Goal: Information Seeking & Learning: Find specific fact

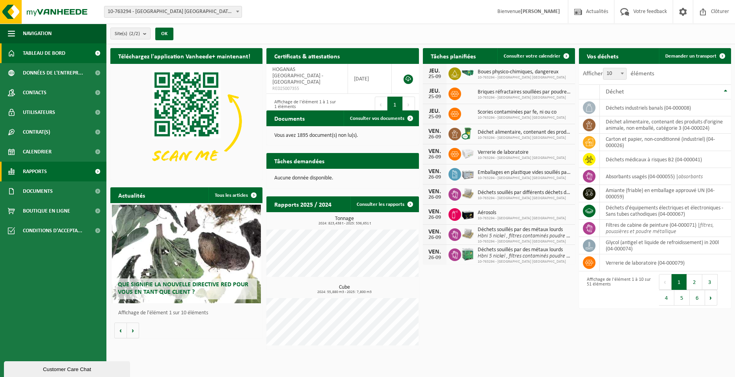
click at [45, 173] on span "Rapports" at bounding box center [35, 172] width 24 height 20
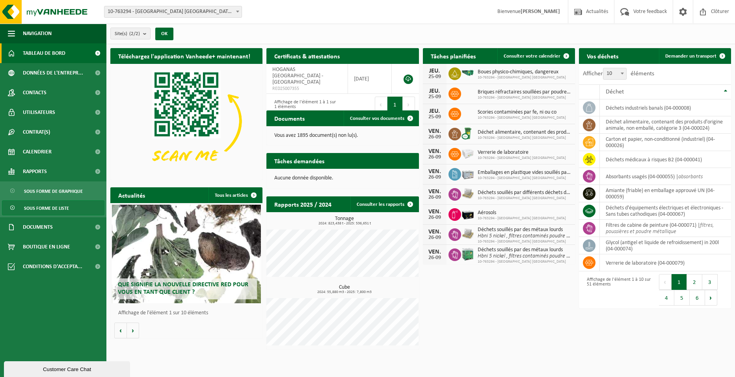
click at [40, 210] on span "Sous forme de liste" at bounding box center [46, 208] width 45 height 15
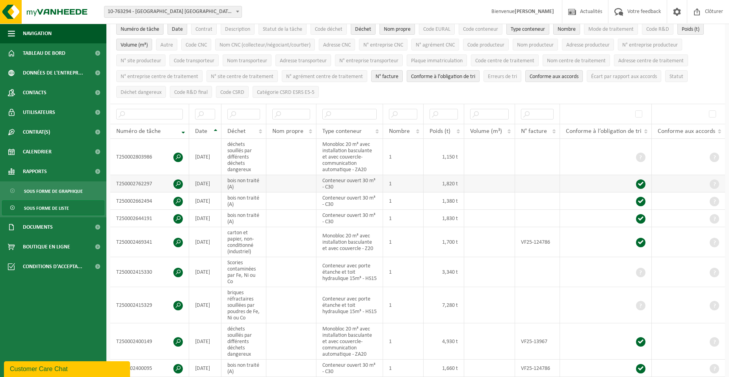
scroll to position [79, 0]
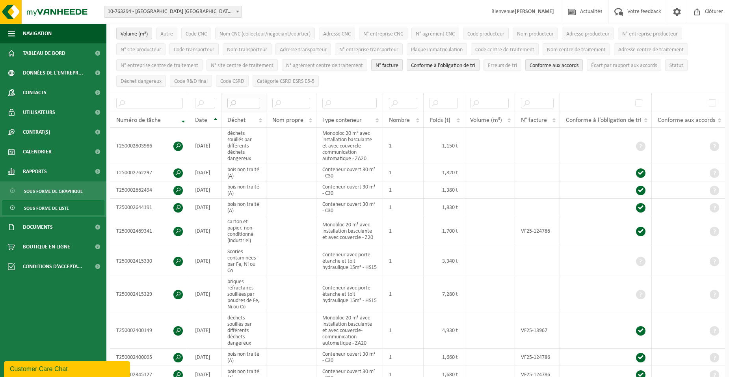
click at [252, 103] on input "text" at bounding box center [243, 103] width 33 height 11
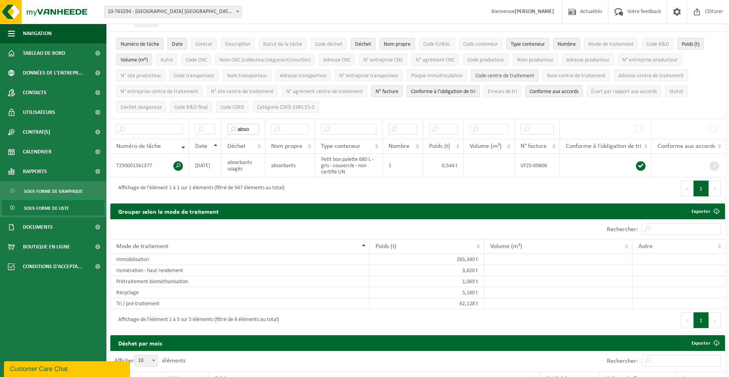
scroll to position [39, 0]
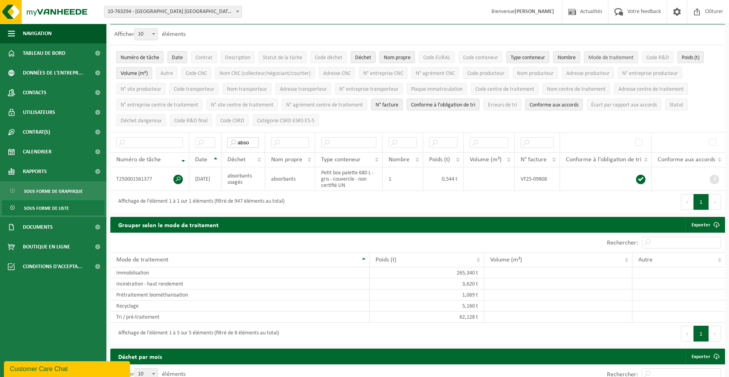
type input "abso"
click at [625, 56] on span "Mode de traitement" at bounding box center [611, 58] width 45 height 6
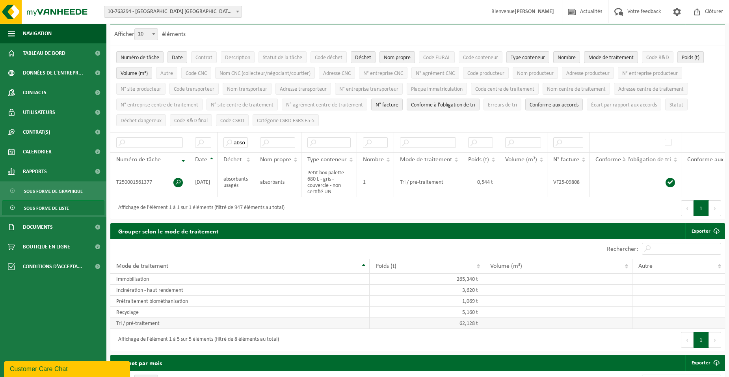
click at [159, 328] on td "Tri / pré-traitement" at bounding box center [239, 323] width 259 height 11
drag, startPoint x: 117, startPoint y: 329, endPoint x: 157, endPoint y: 328, distance: 39.8
click at [157, 328] on td "Tri / pré-traitement" at bounding box center [239, 323] width 259 height 11
drag, startPoint x: 233, startPoint y: 141, endPoint x: 263, endPoint y: 142, distance: 29.2
click at [263, 142] on tr "abso" at bounding box center [432, 142] width 645 height 20
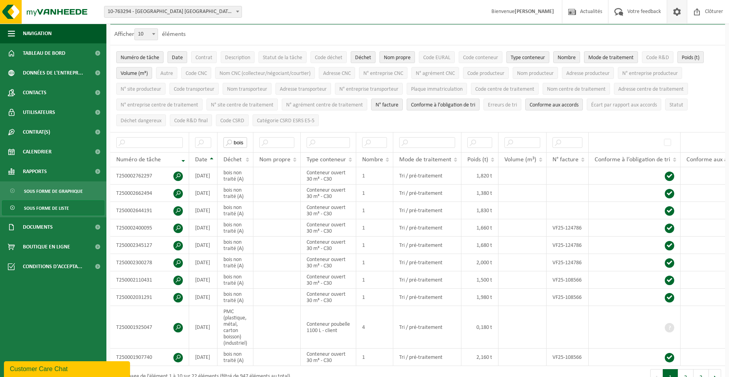
type input "bois"
click at [675, 13] on span at bounding box center [677, 11] width 12 height 23
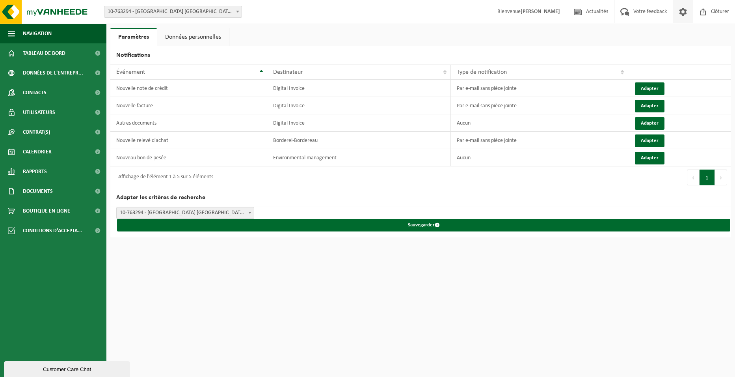
click at [201, 33] on link "Données personnelles" at bounding box center [193, 37] width 72 height 18
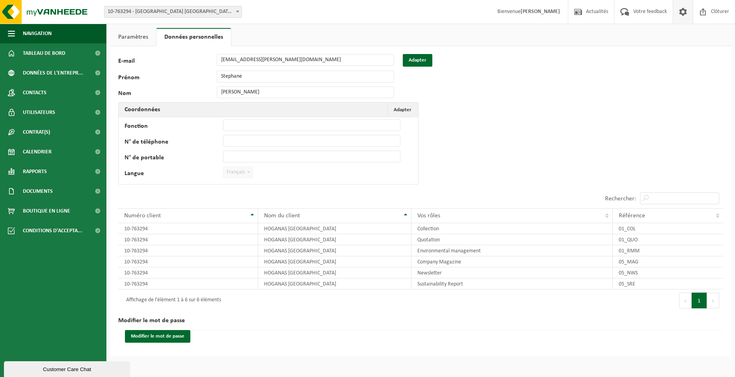
click at [249, 170] on span at bounding box center [249, 172] width 8 height 10
click at [405, 110] on span "Adapter" at bounding box center [403, 109] width 18 height 5
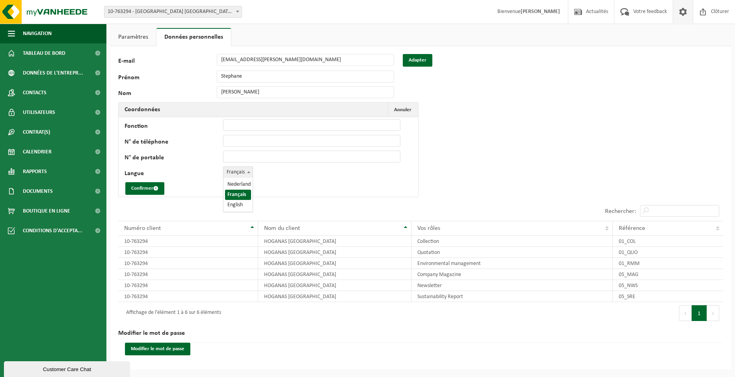
click at [241, 174] on span "Français" at bounding box center [238, 172] width 29 height 11
select select "2"
click at [143, 188] on button "Confirmer" at bounding box center [144, 188] width 39 height 13
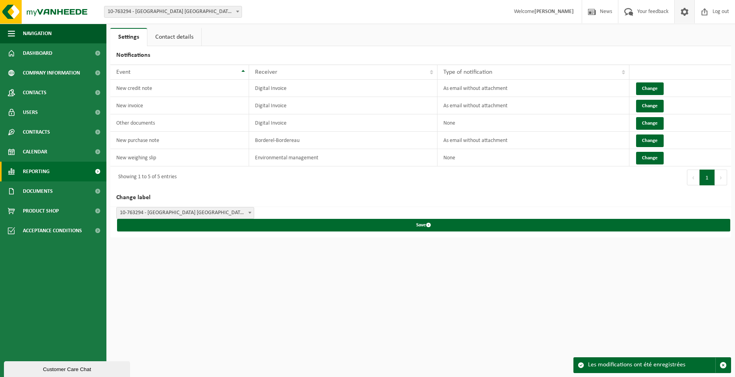
click at [40, 171] on span "Reporting" at bounding box center [36, 172] width 27 height 20
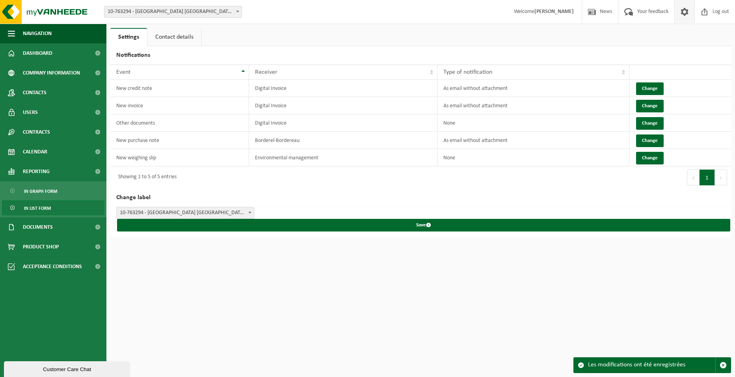
click at [45, 206] on span "In list form" at bounding box center [37, 208] width 27 height 15
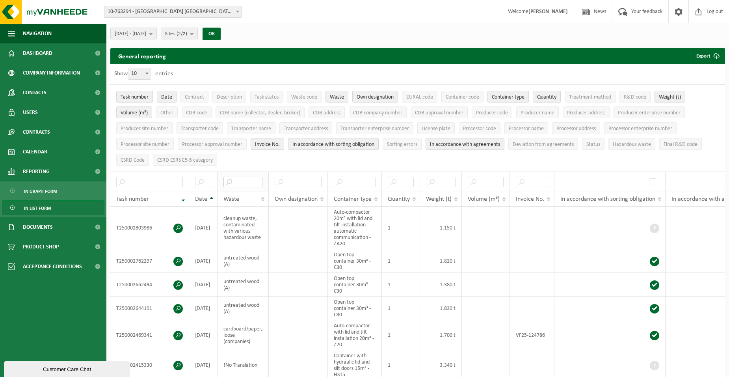
click at [242, 181] on input "text" at bounding box center [243, 182] width 39 height 11
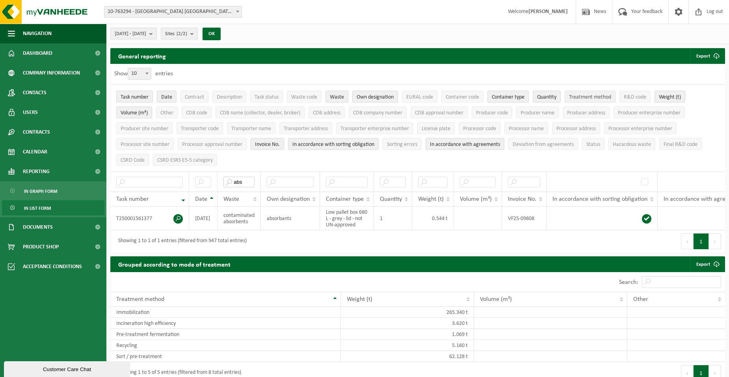
type input "abs"
click at [588, 92] on button "Treatment method" at bounding box center [590, 97] width 51 height 12
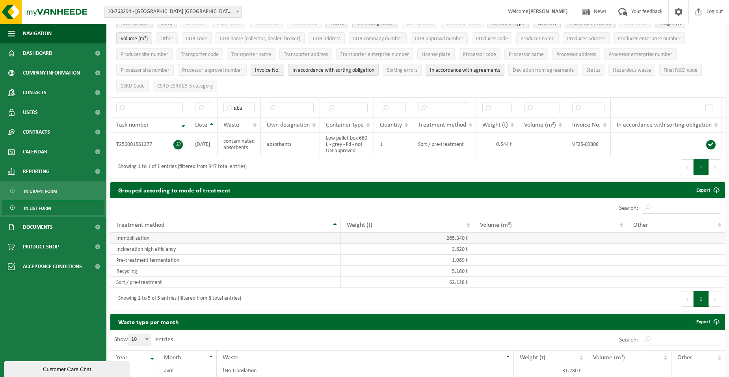
scroll to position [79, 0]
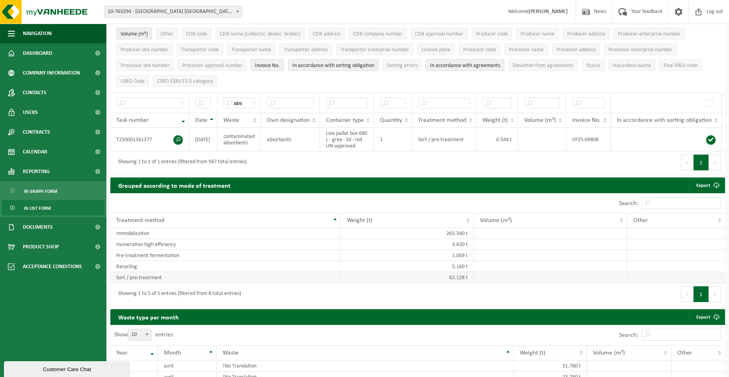
click at [172, 281] on td "Sort / pre-treatment" at bounding box center [225, 277] width 231 height 11
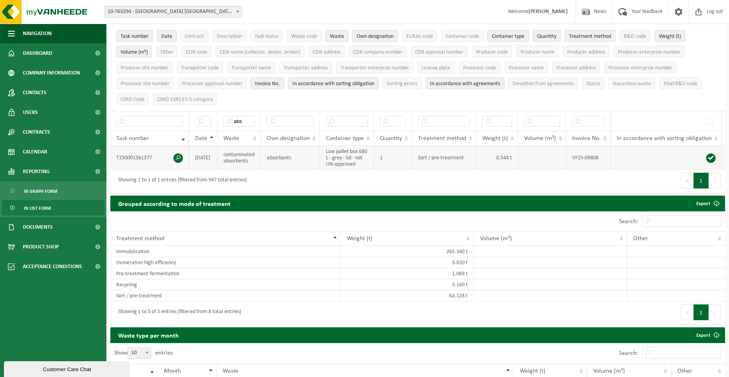
scroll to position [39, 0]
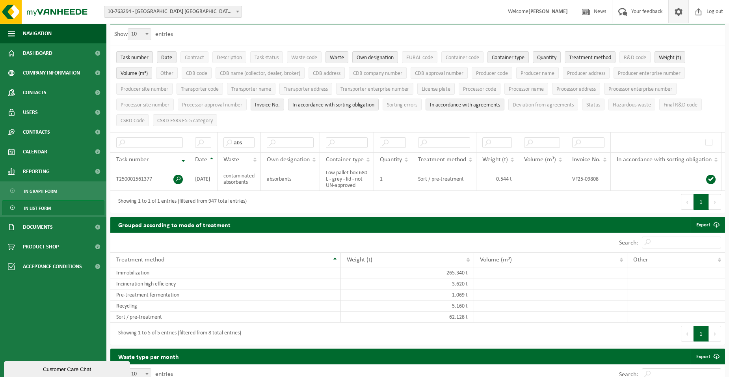
click at [676, 10] on span at bounding box center [679, 11] width 12 height 23
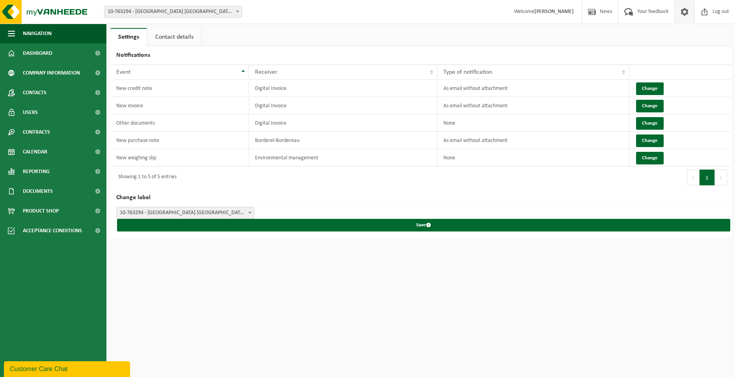
drag, startPoint x: 685, startPoint y: 10, endPoint x: 162, endPoint y: 59, distance: 525.5
click at [685, 10] on span at bounding box center [685, 11] width 12 height 23
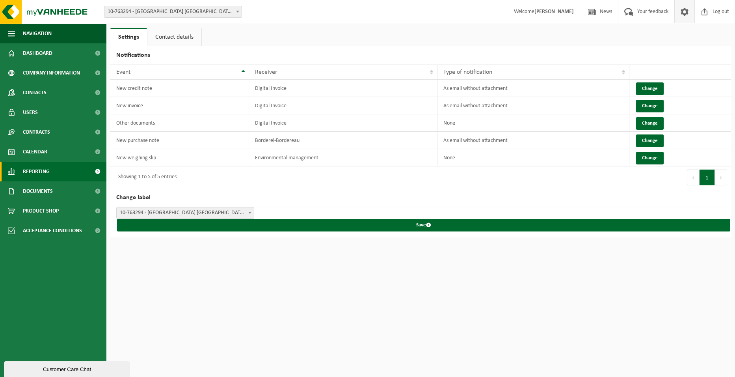
click at [44, 172] on span "Reporting" at bounding box center [36, 172] width 27 height 20
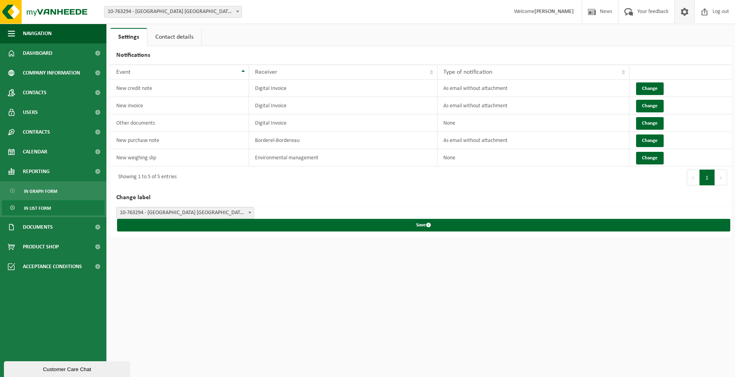
click at [45, 207] on span "In list form" at bounding box center [37, 208] width 27 height 15
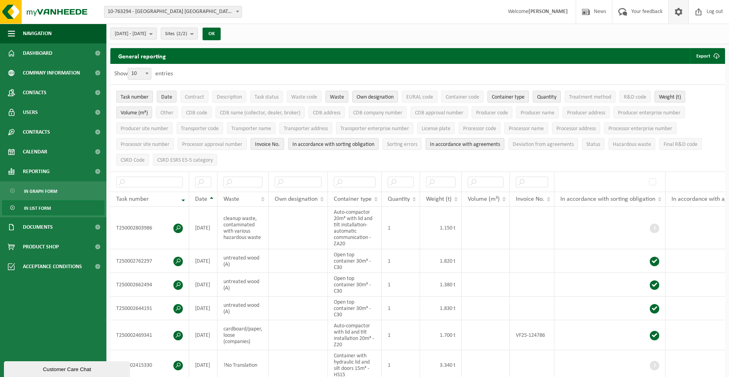
click at [678, 12] on span at bounding box center [679, 11] width 12 height 23
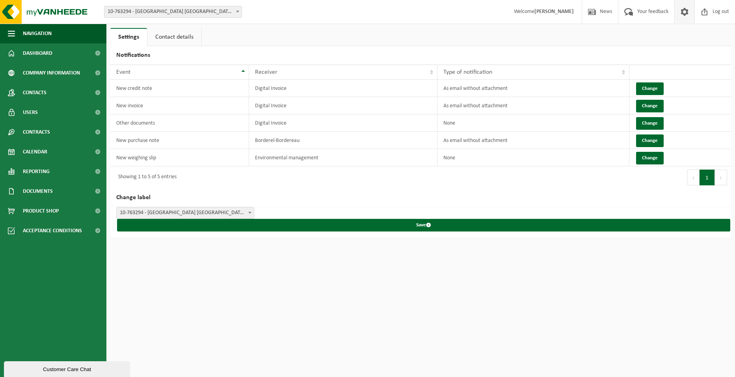
click at [175, 35] on link "Contact details" at bounding box center [174, 37] width 54 height 18
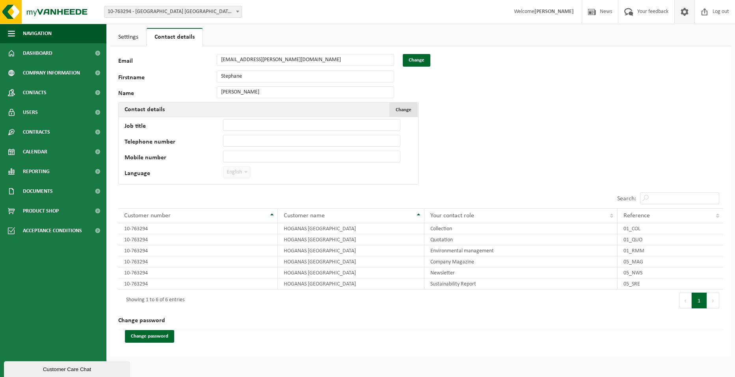
click at [408, 108] on span "Change" at bounding box center [404, 109] width 16 height 5
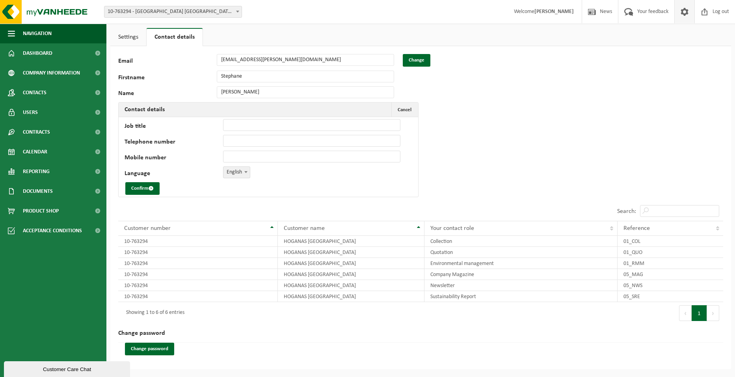
click at [244, 170] on span at bounding box center [246, 172] width 8 height 10
select select "1"
click at [146, 190] on button "Confirm" at bounding box center [142, 188] width 34 height 13
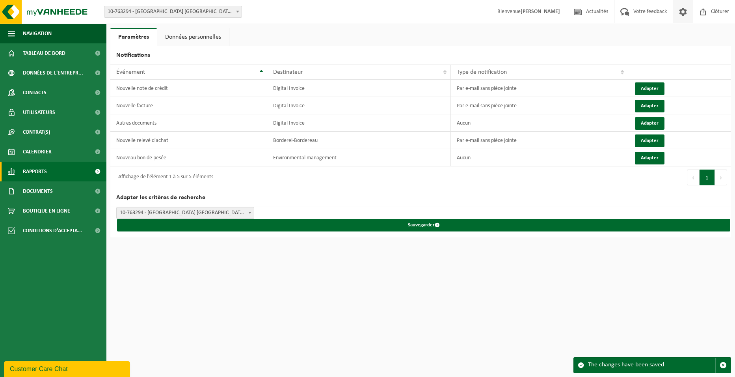
click at [40, 170] on span "Rapports" at bounding box center [35, 172] width 24 height 20
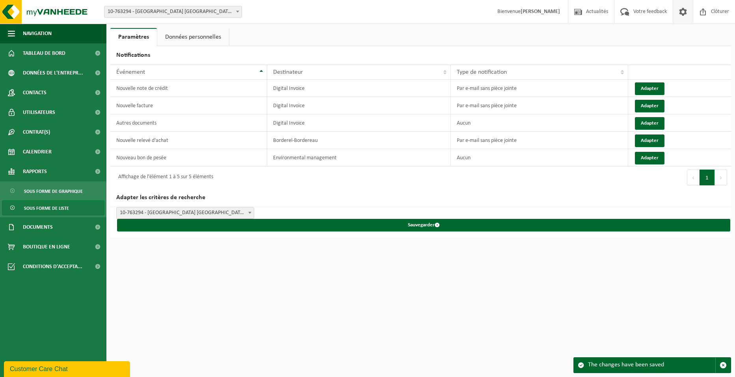
click at [41, 208] on span "Sous forme de liste" at bounding box center [46, 208] width 45 height 15
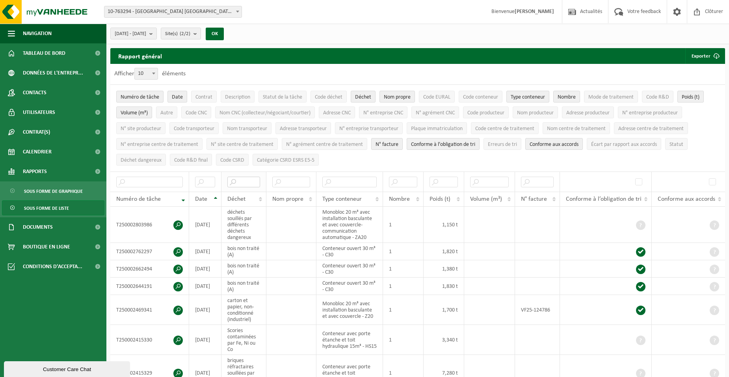
click at [253, 180] on input "text" at bounding box center [243, 182] width 33 height 11
type input "q"
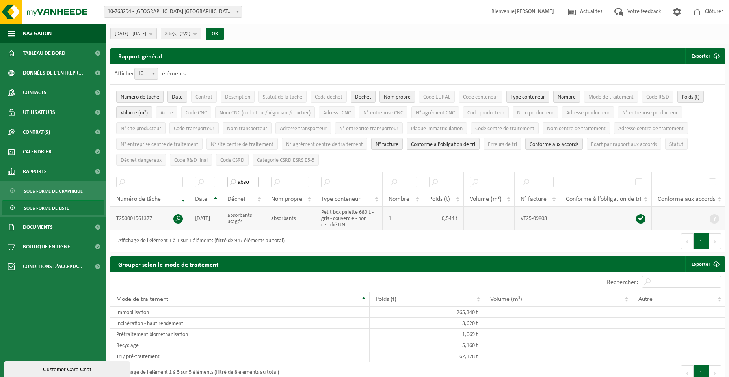
type input "abso"
click at [243, 214] on td "absorbants usagés" at bounding box center [244, 219] width 44 height 24
click at [662, 97] on span "Code R&D" at bounding box center [658, 97] width 23 height 6
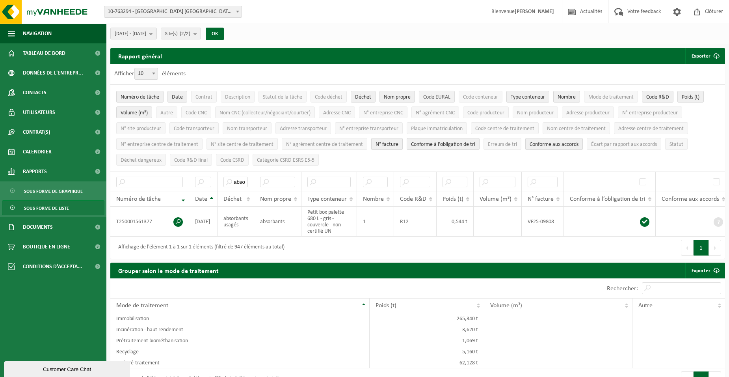
click at [451, 93] on button "Code EURAL" at bounding box center [437, 97] width 36 height 12
click at [330, 95] on span "Code déchet" at bounding box center [329, 97] width 28 height 6
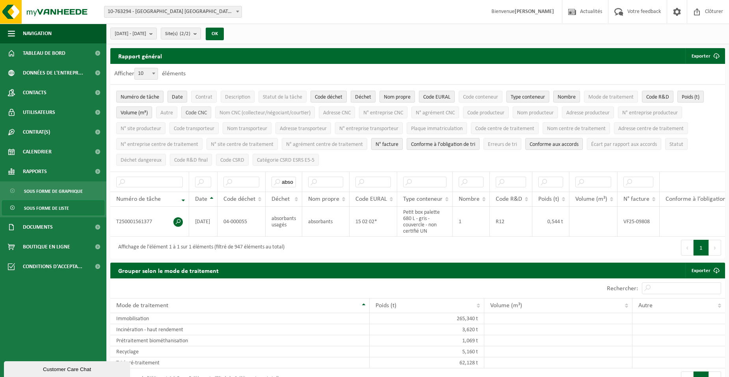
click at [199, 113] on span "Code CNC" at bounding box center [196, 113] width 21 height 6
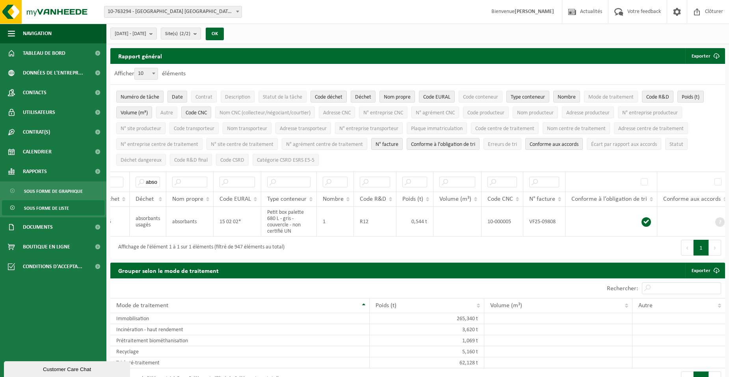
scroll to position [0, 136]
click at [235, 160] on span "Code CSRD" at bounding box center [232, 160] width 24 height 6
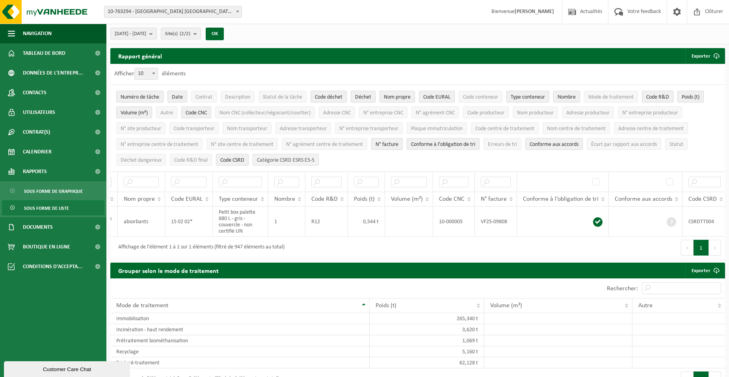
click at [298, 161] on span "Catégorie CSRD ESRS E5-5" at bounding box center [286, 160] width 58 height 6
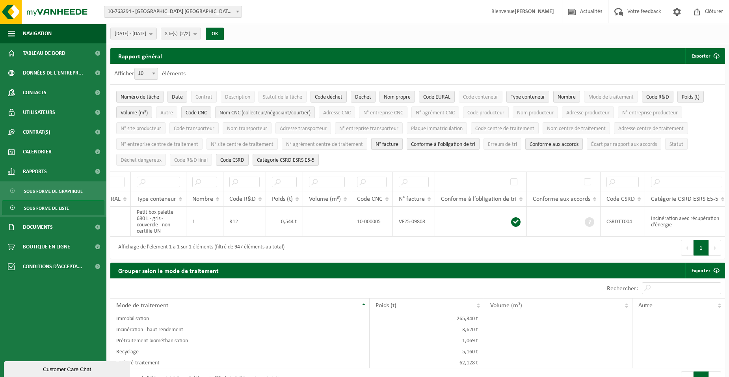
click at [255, 113] on span "Nom CNC (collecteur/négociant/courtier)" at bounding box center [265, 113] width 91 height 6
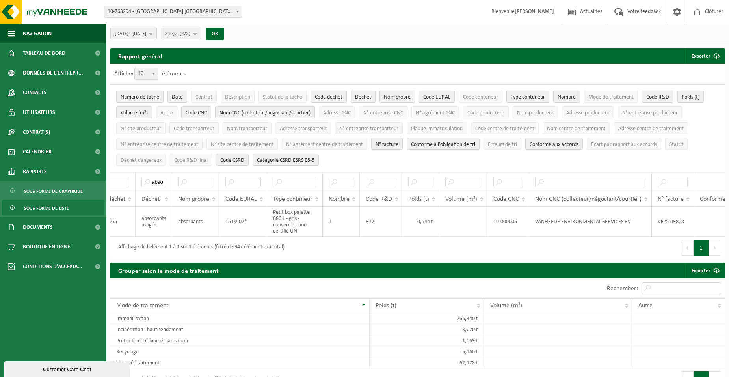
scroll to position [0, 0]
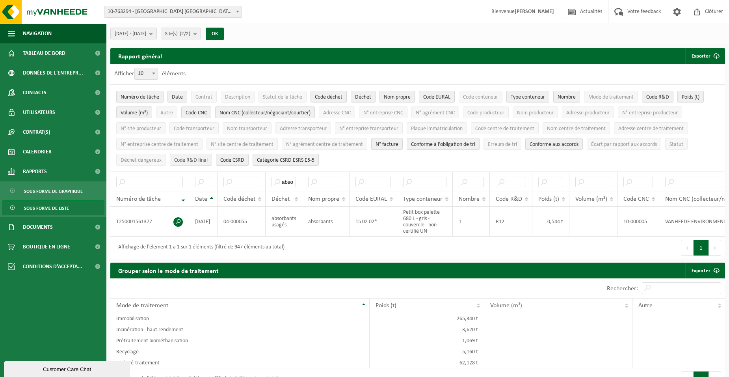
click at [194, 160] on span "Code R&D final" at bounding box center [191, 160] width 34 height 6
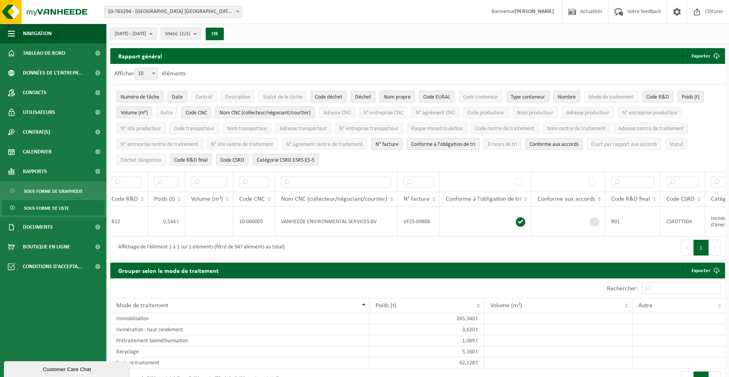
scroll to position [0, 443]
